Goal: Transaction & Acquisition: Download file/media

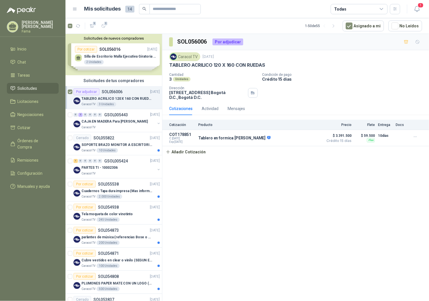
scroll to position [126, 0]
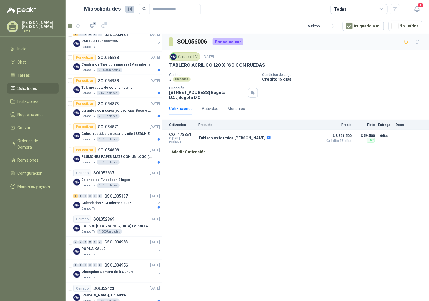
click at [28, 89] on span "Solicitudes" at bounding box center [28, 88] width 20 height 6
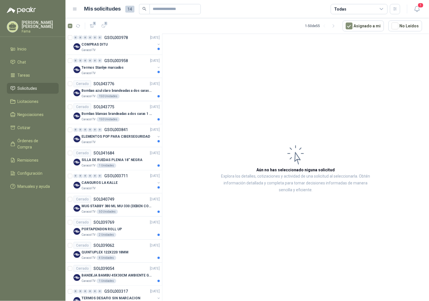
scroll to position [881, 0]
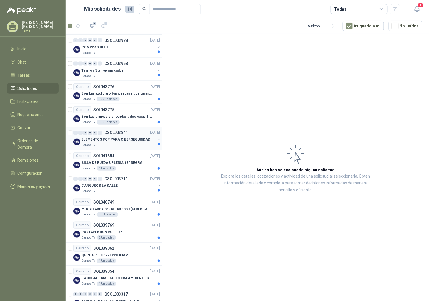
click at [114, 137] on p "ELEMENTOS POP PARA CIBERSEGURIDAD" at bounding box center [115, 139] width 69 height 5
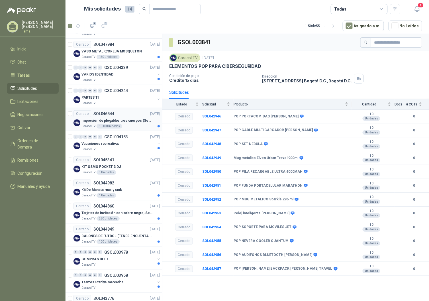
scroll to position [660, 0]
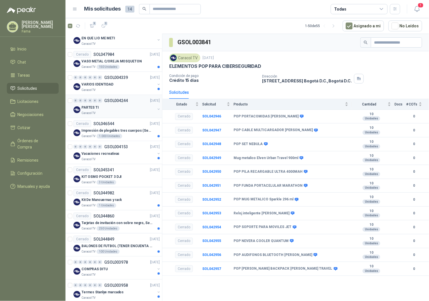
click at [93, 108] on p "PARTES TI" at bounding box center [89, 107] width 17 height 5
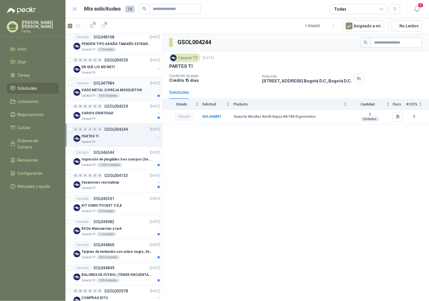
scroll to position [565, 0]
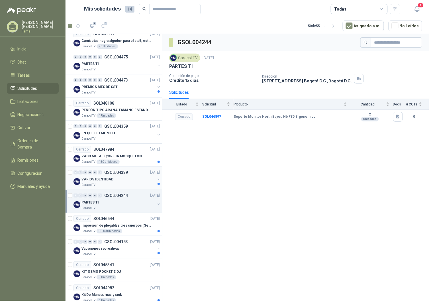
click at [87, 182] on p "VARIOS IDENTIDAD" at bounding box center [97, 178] width 32 height 5
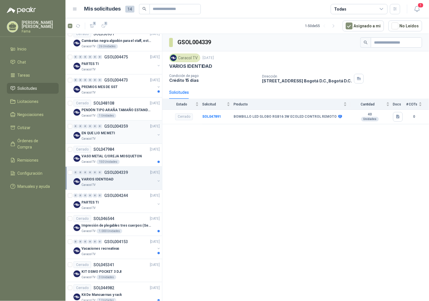
click at [100, 132] on p "EN QUE LIO ME METI" at bounding box center [98, 132] width 34 height 5
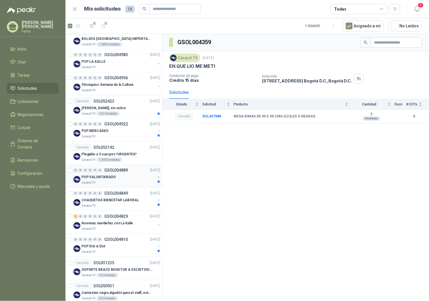
scroll to position [312, 0]
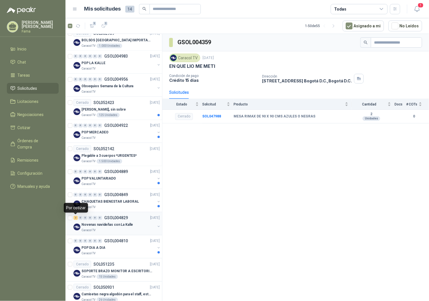
click at [75, 218] on div "2" at bounding box center [75, 218] width 4 height 4
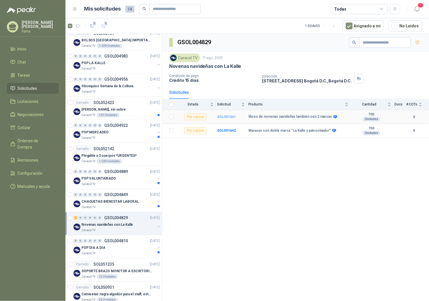
click at [225, 118] on b "SOL051641" at bounding box center [226, 117] width 19 height 4
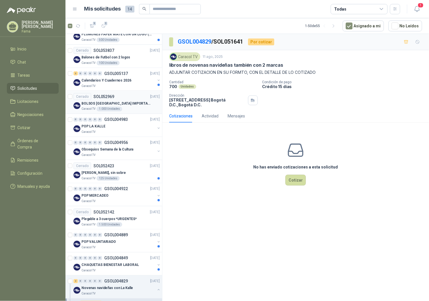
scroll to position [217, 0]
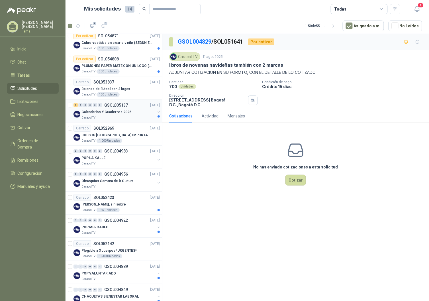
click at [105, 111] on p "Calendarios Y Cuadernos 2026" at bounding box center [106, 111] width 50 height 5
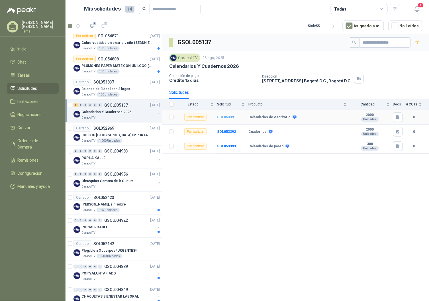
click at [226, 118] on b "SOL053391" at bounding box center [226, 117] width 19 height 4
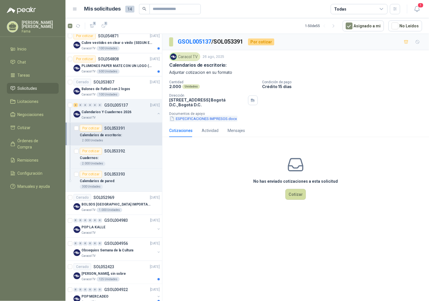
click at [197, 118] on button "ESPECIFICACIONES IMPRESOS.docx" at bounding box center [203, 119] width 68 height 6
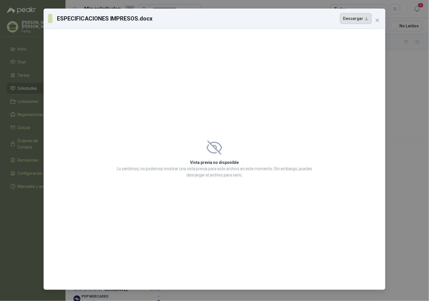
click at [354, 20] on button "Descargar" at bounding box center [356, 18] width 32 height 11
